Goal: Transaction & Acquisition: Purchase product/service

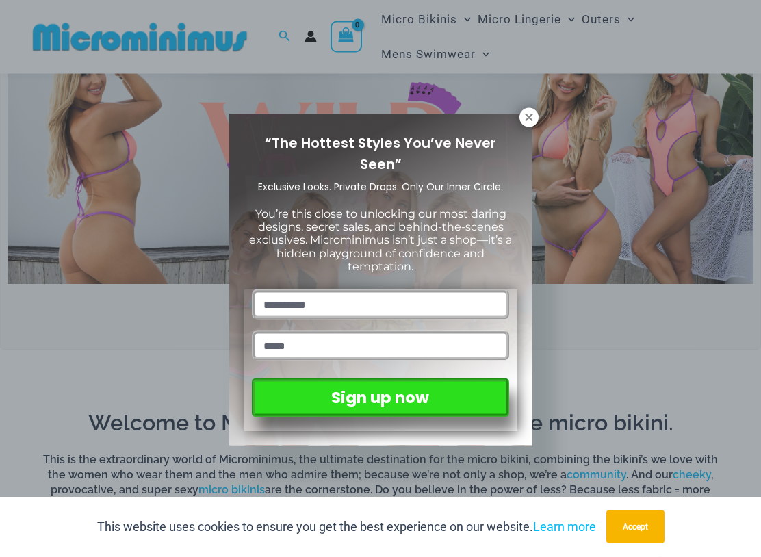
scroll to position [386, 0]
click at [525, 120] on icon at bounding box center [529, 118] width 8 height 8
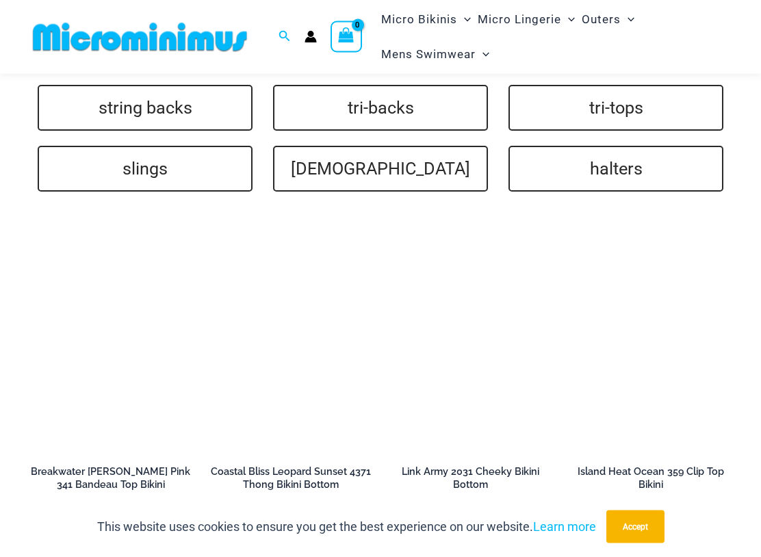
scroll to position [3032, 0]
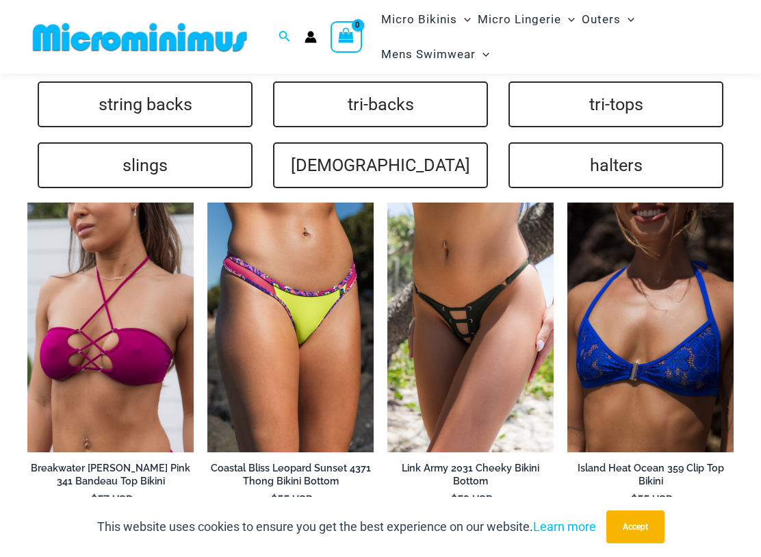
click at [387, 202] on img at bounding box center [387, 202] width 0 height 0
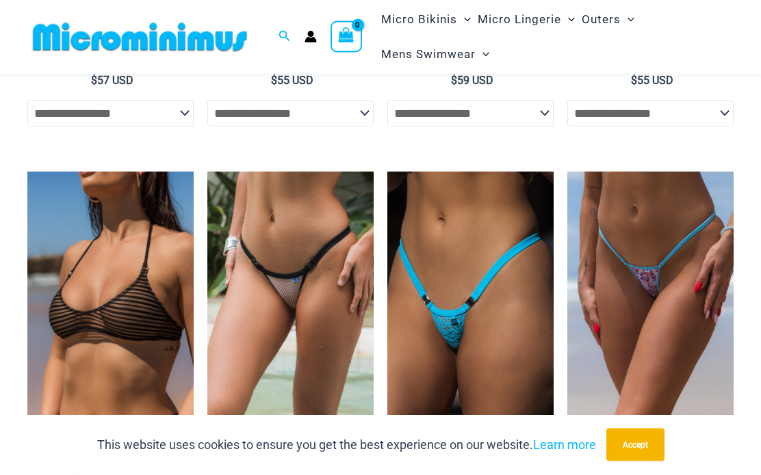
scroll to position [3424, 0]
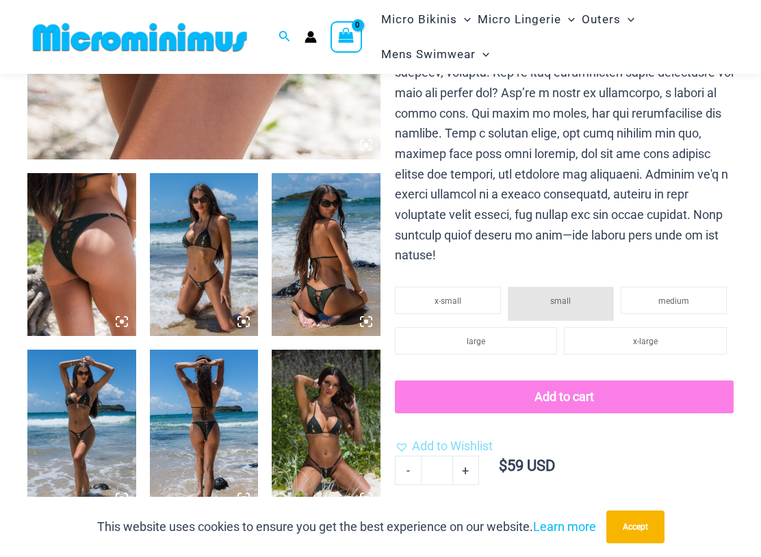
scroll to position [486, 0]
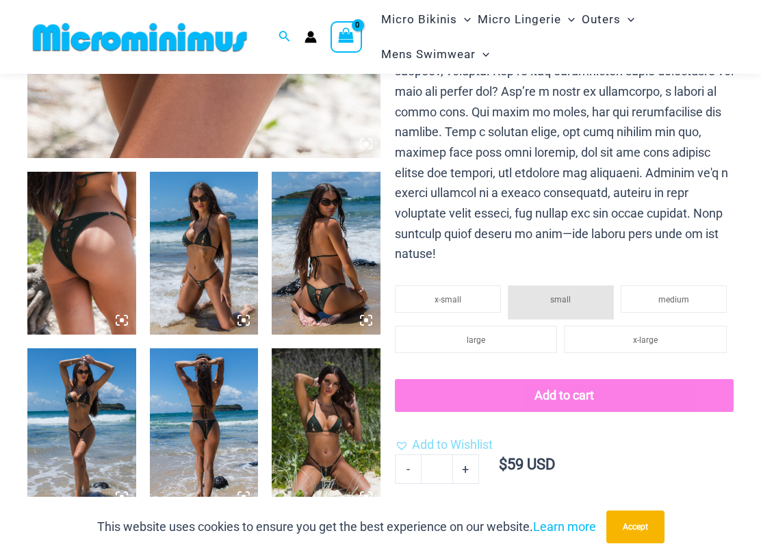
click at [79, 273] on img at bounding box center [81, 253] width 109 height 163
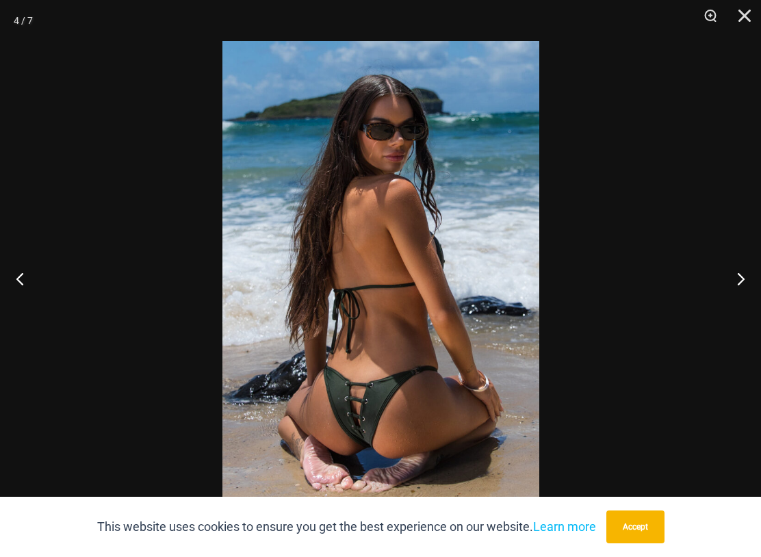
click at [752, 16] on button "Close" at bounding box center [739, 20] width 34 height 41
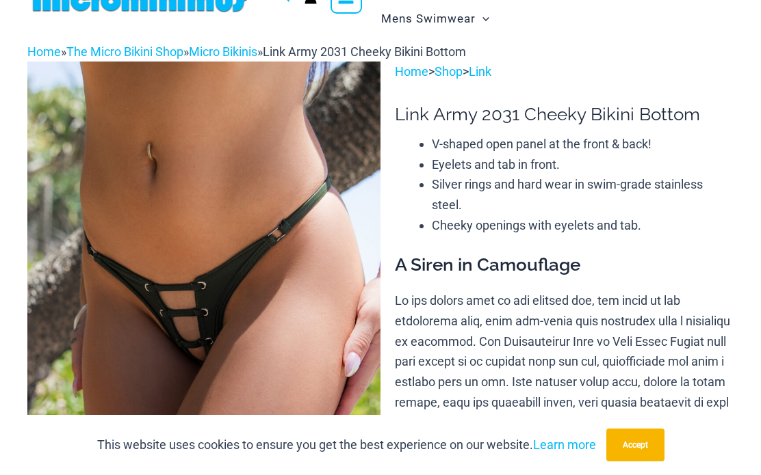
scroll to position [0, 0]
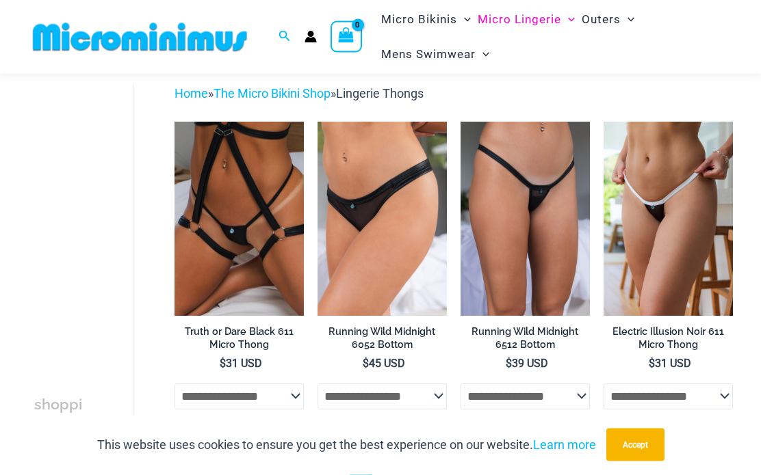
scroll to position [60, 0]
click at [603, 122] on img at bounding box center [603, 122] width 0 height 0
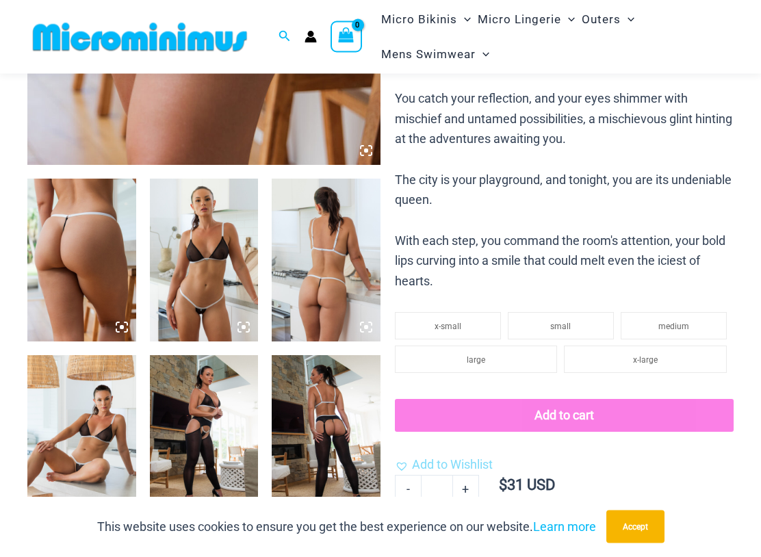
scroll to position [483, 0]
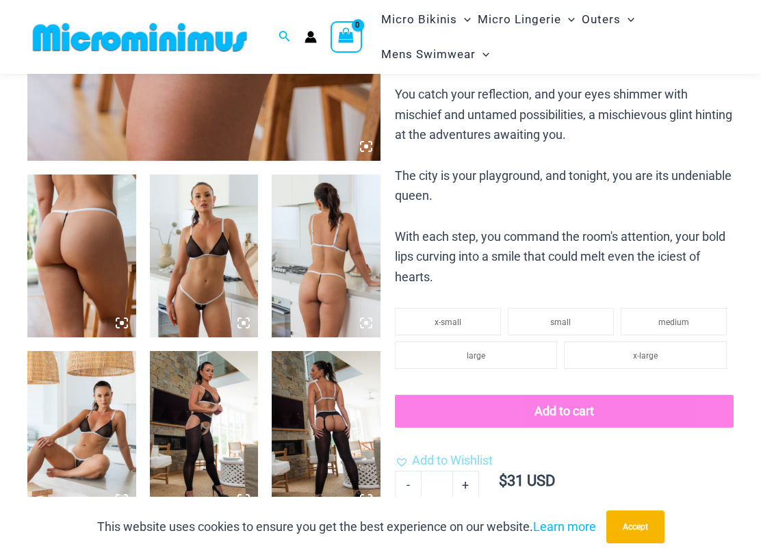
click at [82, 256] on img at bounding box center [81, 255] width 109 height 163
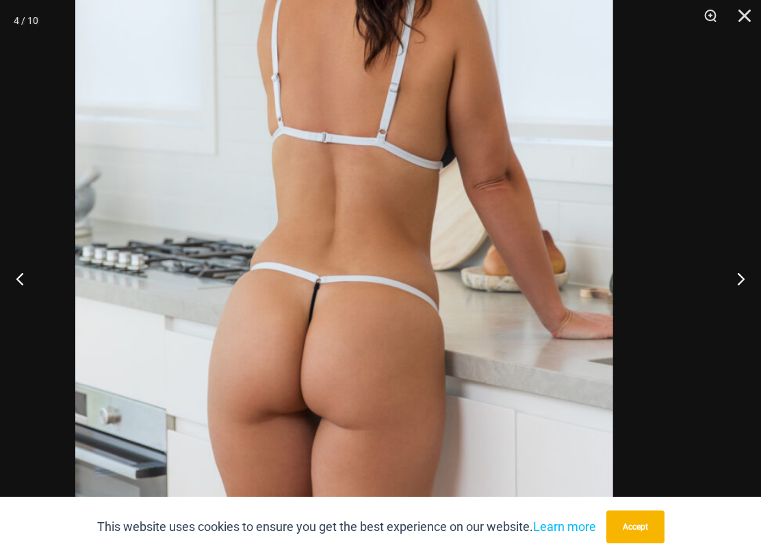
click at [466, 375] on img at bounding box center [344, 190] width 538 height 806
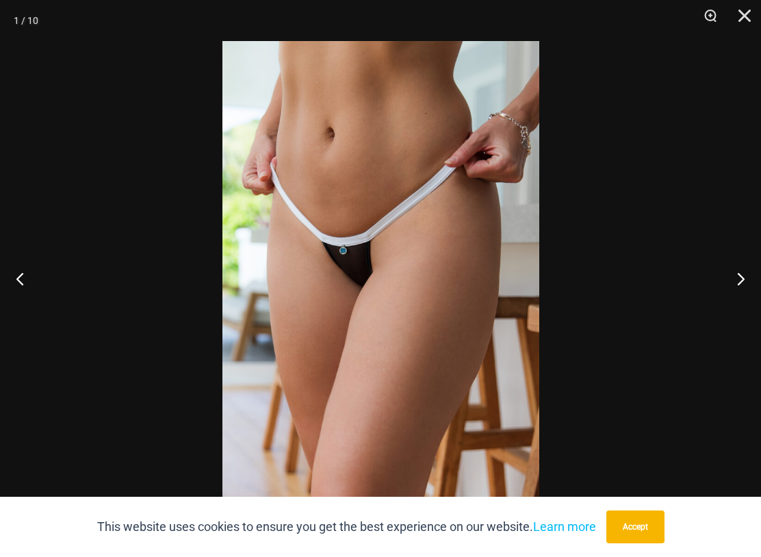
click at [753, 14] on button "Close" at bounding box center [739, 20] width 34 height 41
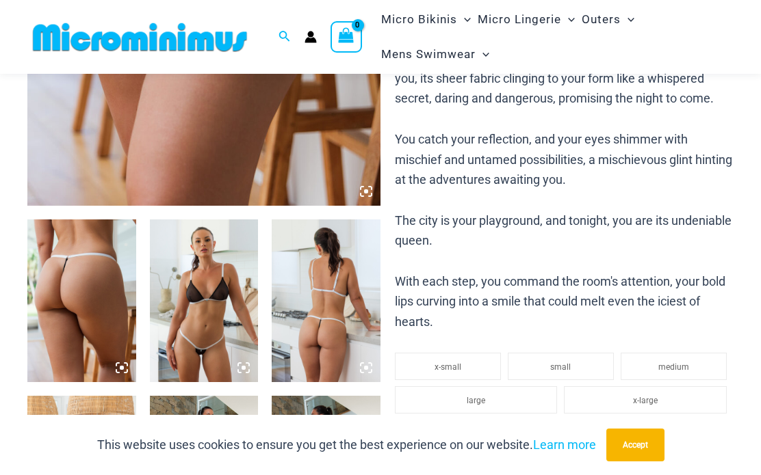
scroll to position [428, 0]
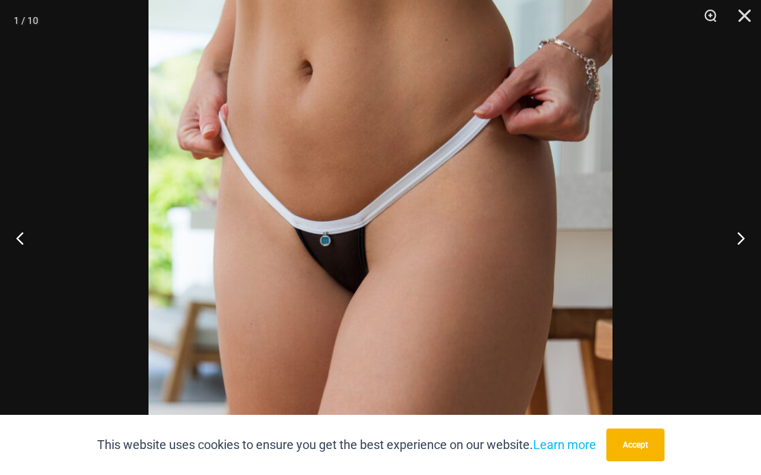
click at [753, 254] on button "Next" at bounding box center [734, 238] width 51 height 68
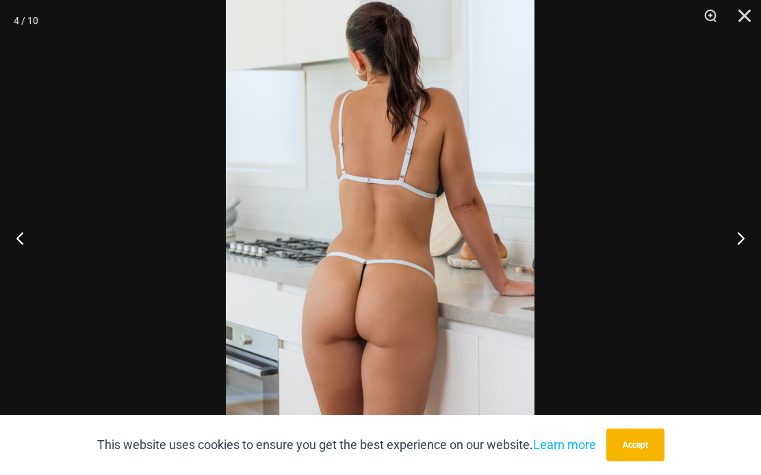
scroll to position [427, 0]
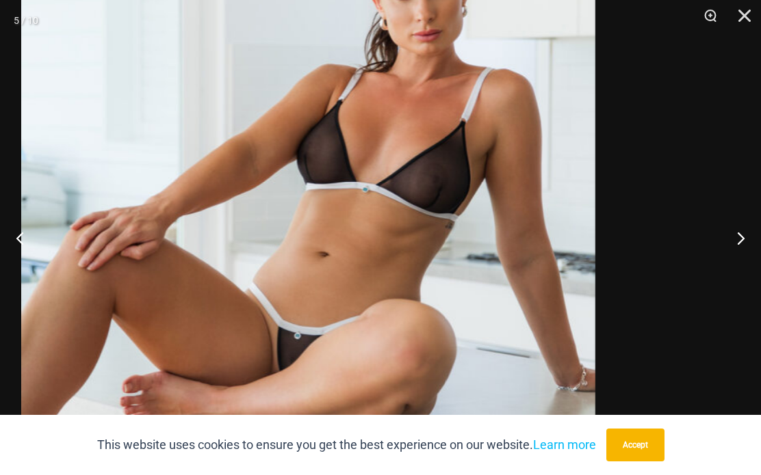
click at [456, 264] on img at bounding box center [307, 187] width 573 height 858
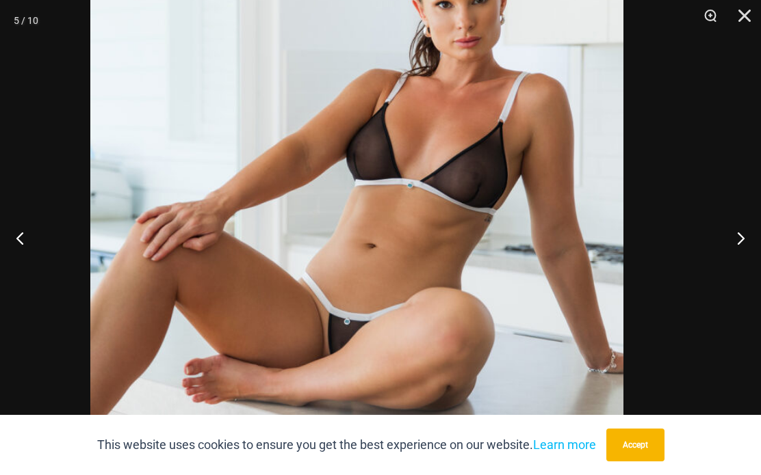
scroll to position [425, 0]
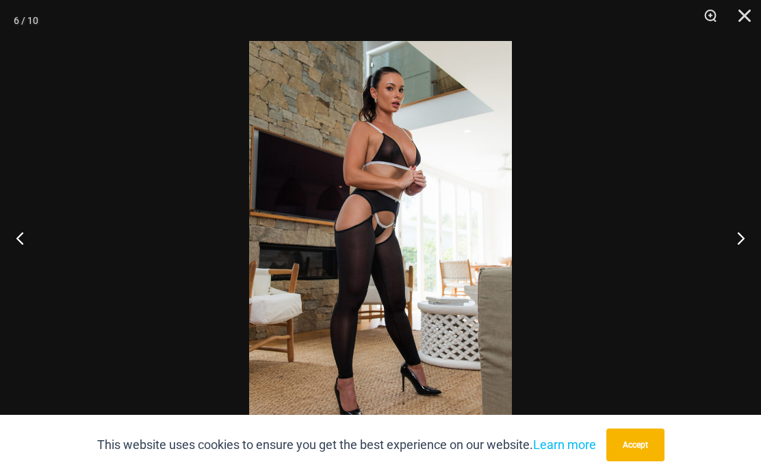
click at [737, 243] on button "Next" at bounding box center [734, 238] width 51 height 68
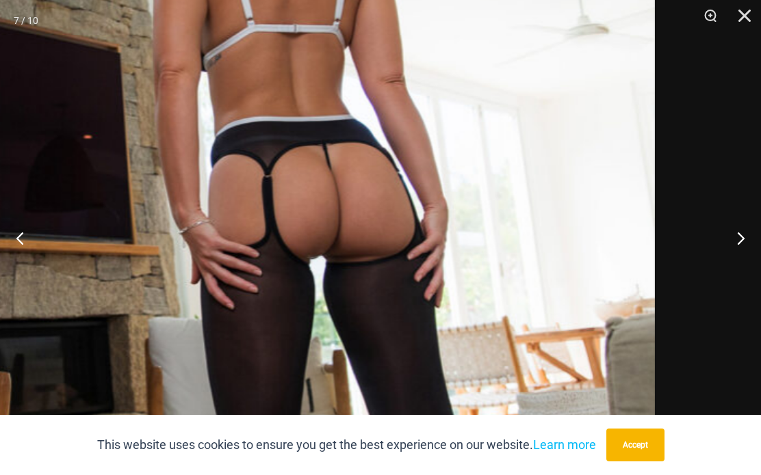
click at [445, 217] on img at bounding box center [280, 265] width 749 height 1122
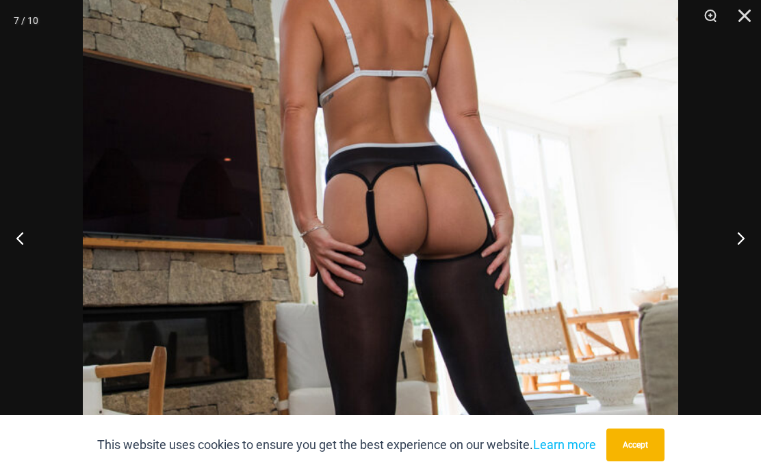
click at [741, 239] on button "Next" at bounding box center [734, 238] width 51 height 68
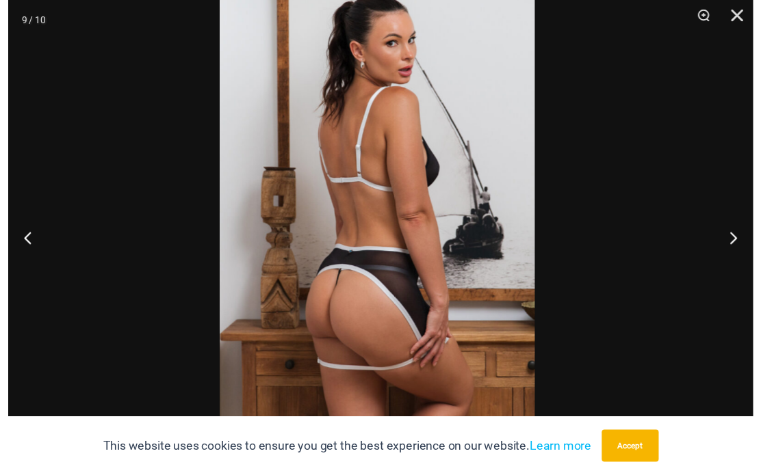
scroll to position [420, 0]
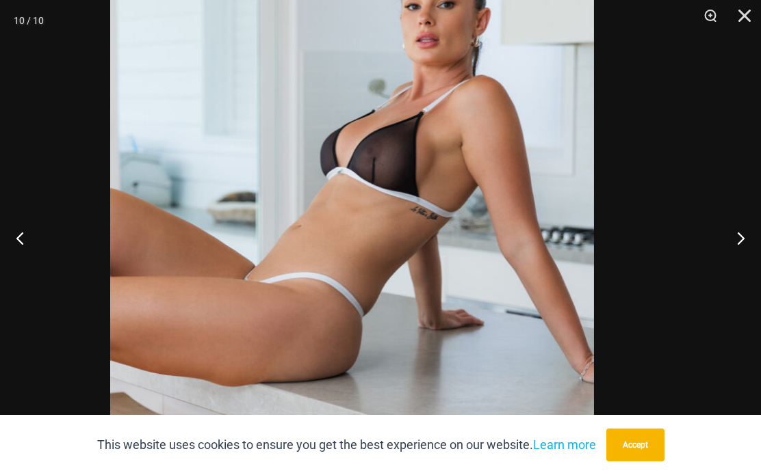
click at [414, 244] on img at bounding box center [352, 249] width 484 height 724
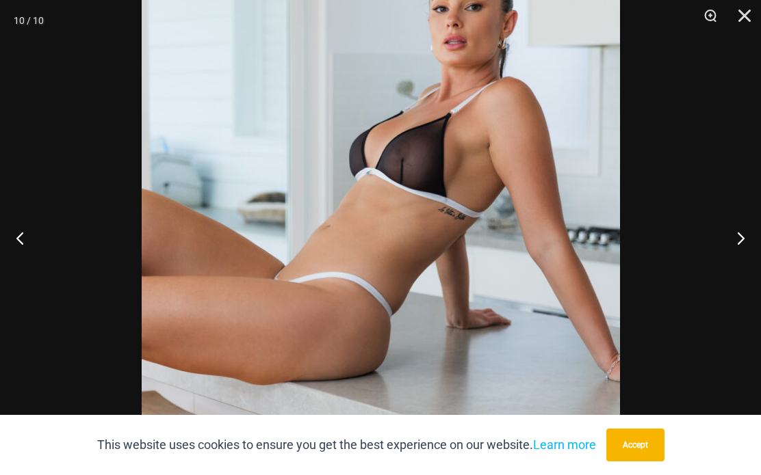
click at [741, 244] on button "Next" at bounding box center [734, 238] width 51 height 68
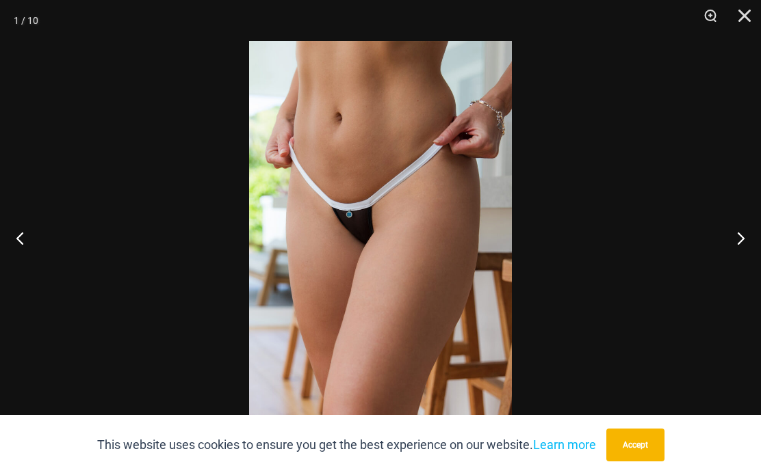
click at [743, 244] on button "Next" at bounding box center [734, 238] width 51 height 68
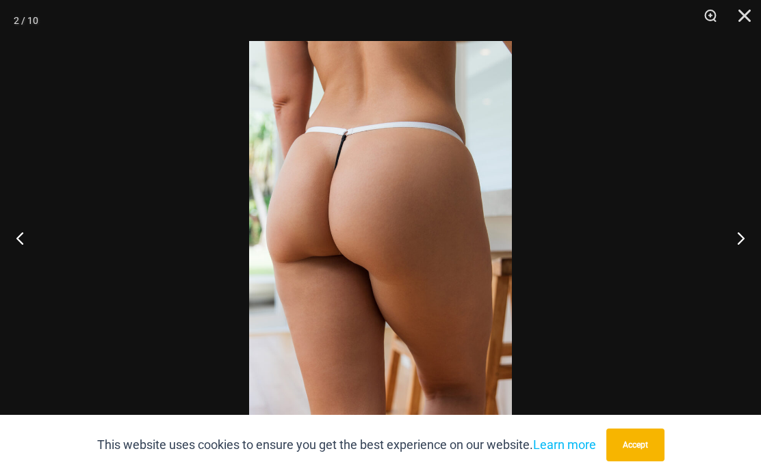
click at [743, 244] on button "Next" at bounding box center [734, 238] width 51 height 68
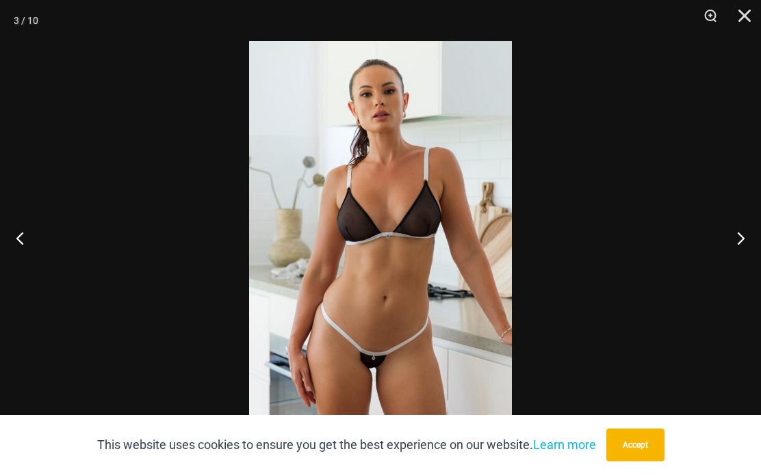
click at [740, 248] on button "Next" at bounding box center [734, 238] width 51 height 68
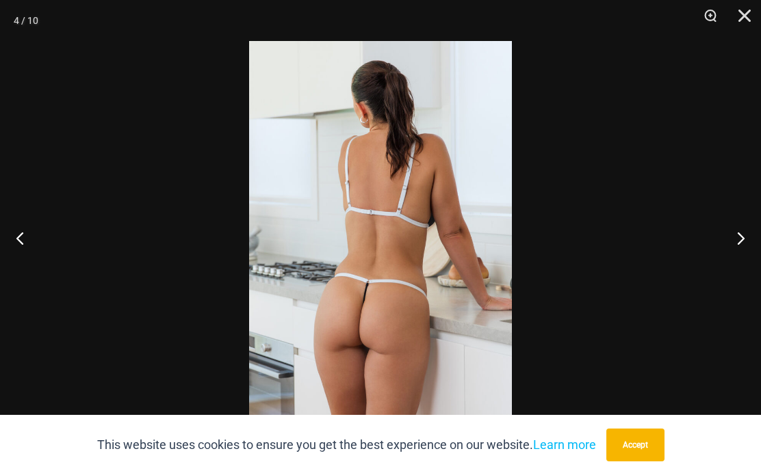
click at [731, 238] on button "Next" at bounding box center [734, 238] width 51 height 68
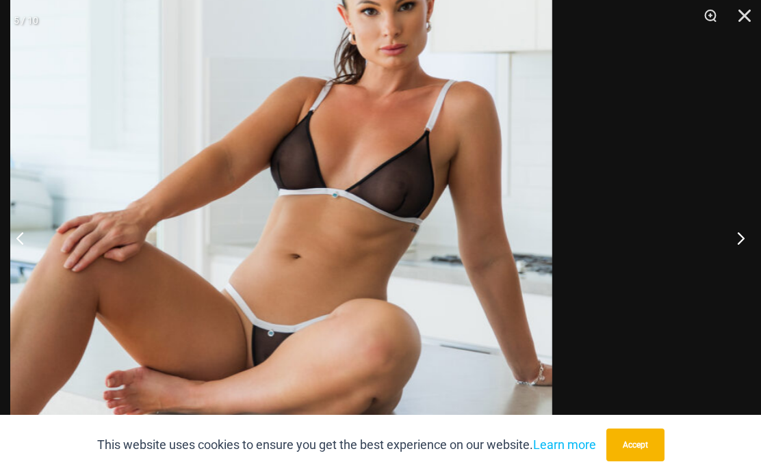
click at [494, 278] on img at bounding box center [281, 192] width 542 height 811
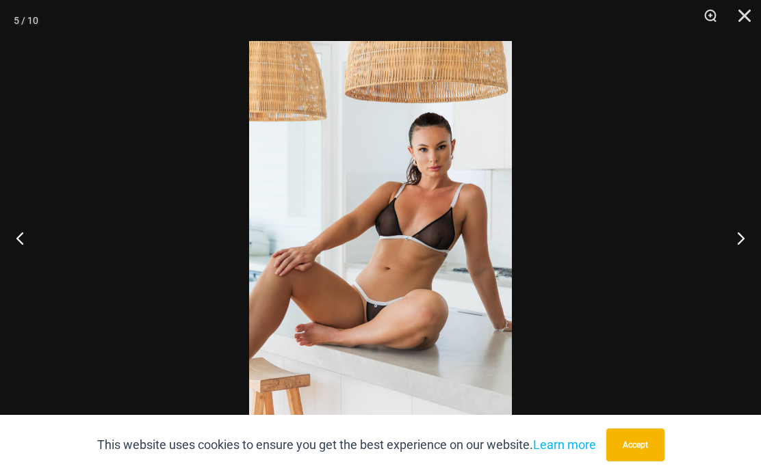
click at [754, 13] on button "Close" at bounding box center [739, 20] width 34 height 41
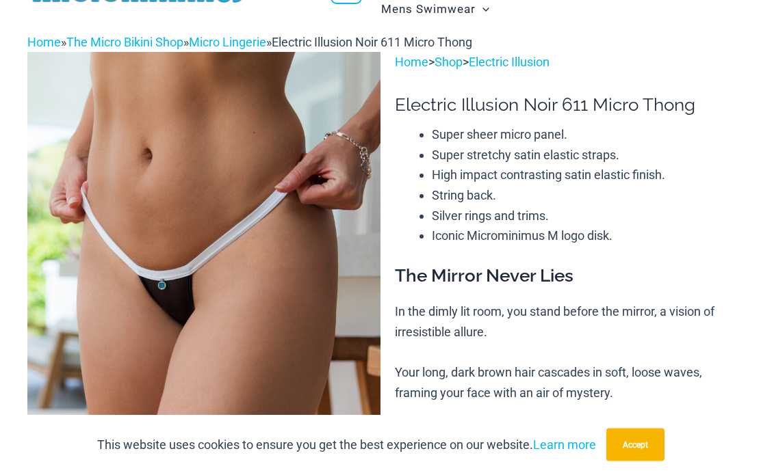
scroll to position [0, 0]
